Goal: Find specific page/section: Find specific page/section

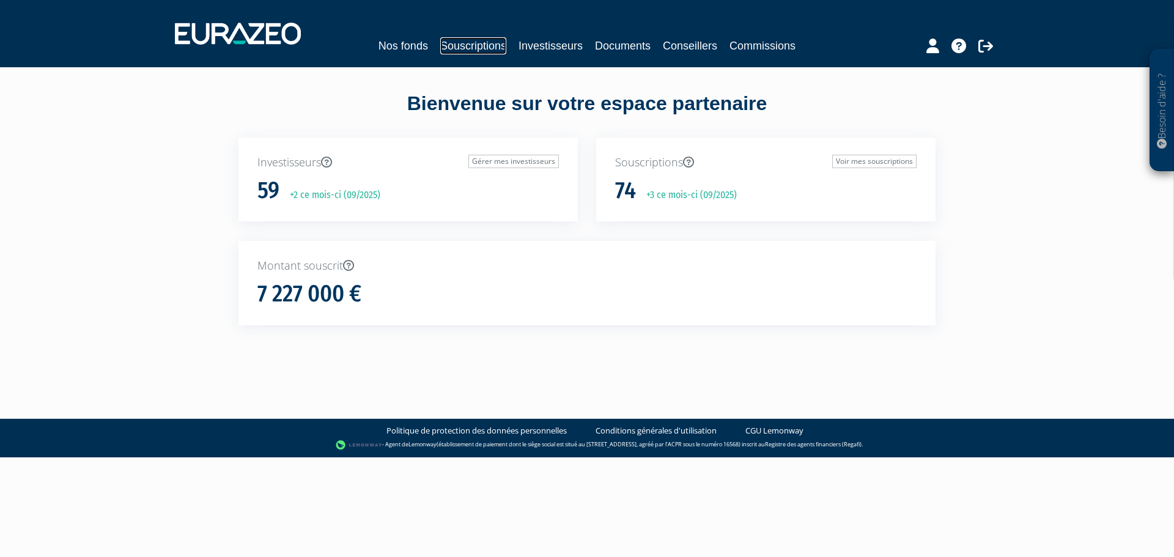
click at [476, 46] on link "Souscriptions" at bounding box center [473, 45] width 66 height 17
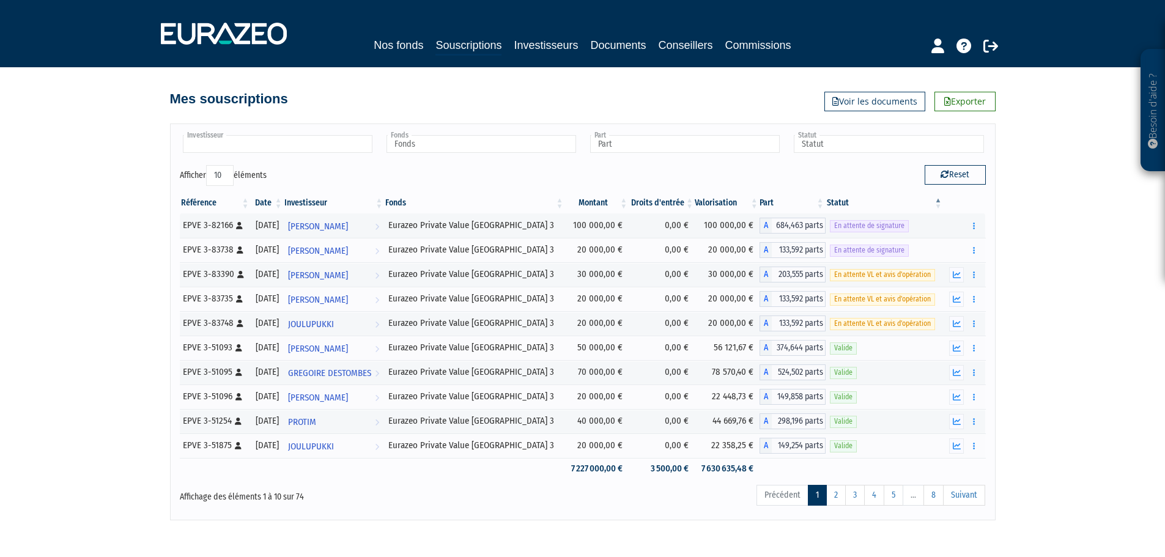
click at [341, 143] on input "text" at bounding box center [278, 144] width 190 height 18
type input "longa"
